Goal: Information Seeking & Learning: Learn about a topic

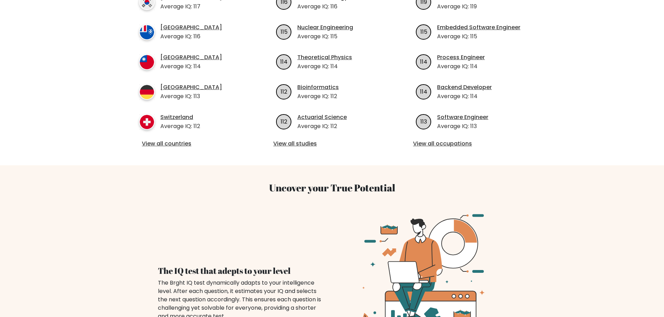
scroll to position [295, 0]
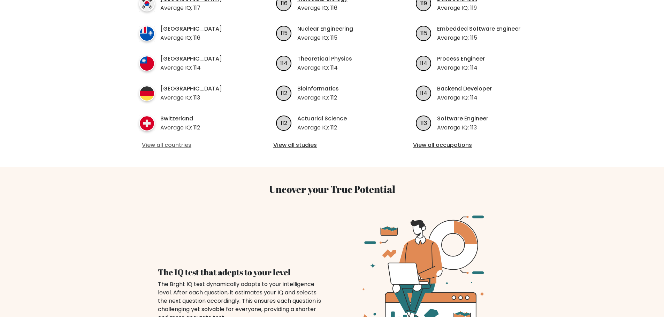
click at [178, 142] on link "View all countries" at bounding box center [192, 145] width 101 height 8
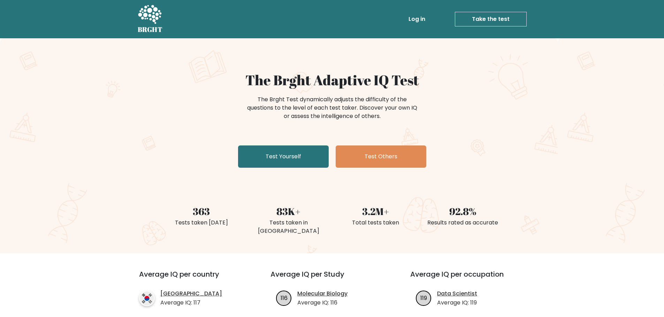
click at [421, 16] on link "Log in" at bounding box center [416, 19] width 22 height 14
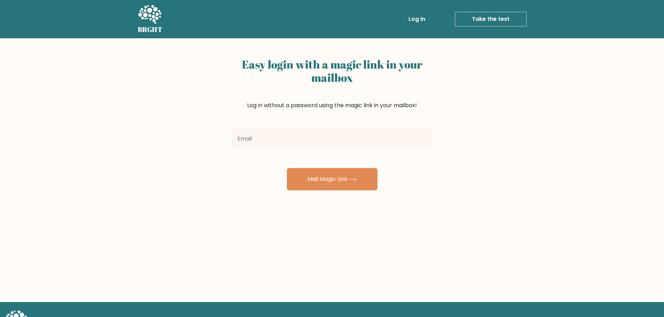
click at [334, 138] on input "email" at bounding box center [332, 139] width 201 height 20
type input "[EMAIL_ADDRESS][DOMAIN_NAME]"
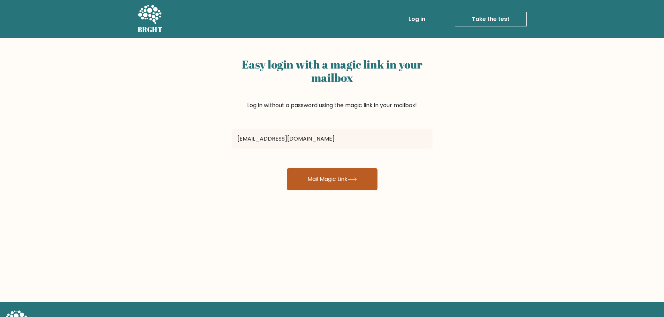
click at [336, 184] on button "Mail Magic Link" at bounding box center [332, 179] width 91 height 22
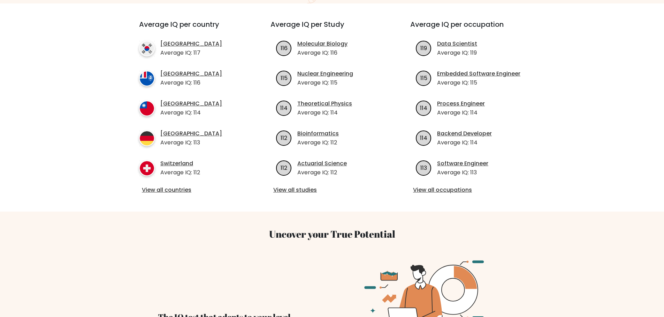
scroll to position [253, 0]
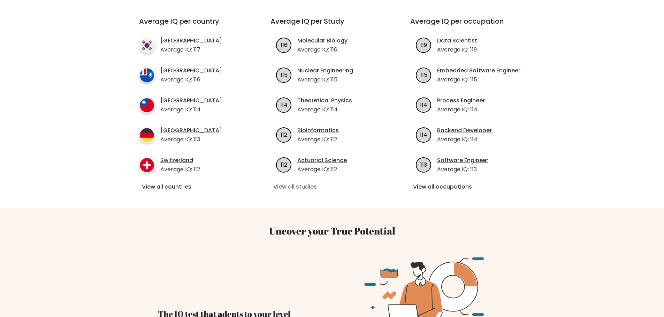
click at [294, 190] on link "View all studies" at bounding box center [331, 187] width 117 height 8
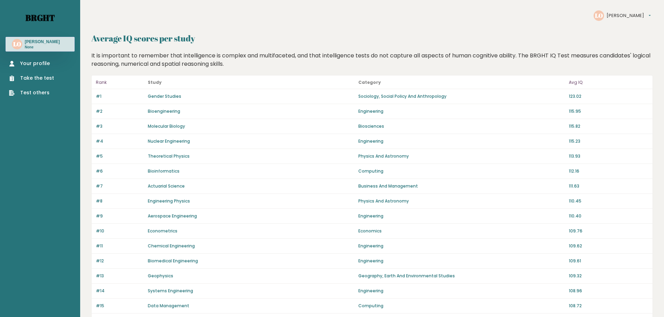
click at [49, 15] on link "Brght" at bounding box center [39, 17] width 29 height 11
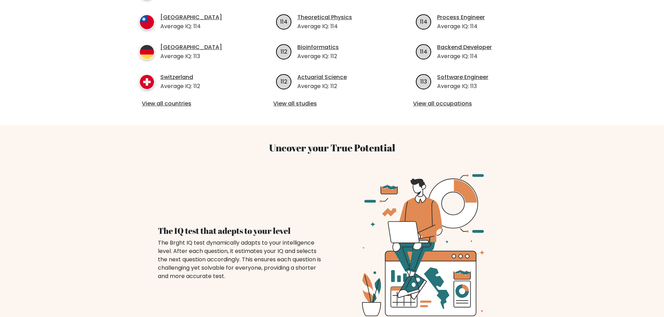
scroll to position [261, 0]
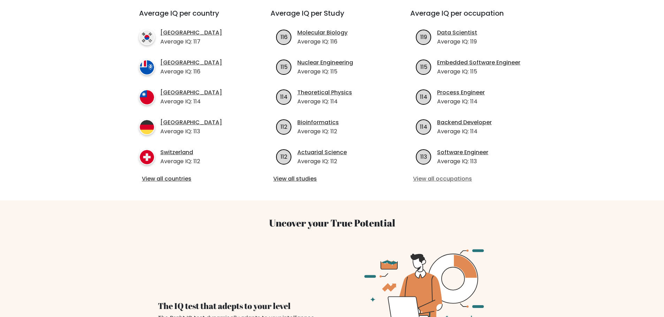
click at [458, 177] on link "View all occupations" at bounding box center [471, 179] width 117 height 8
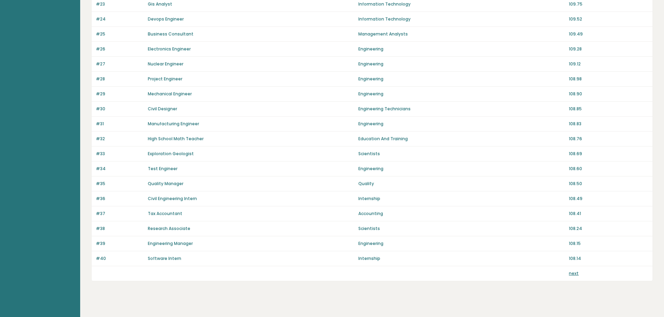
scroll to position [431, 0]
